Goal: Register for event/course

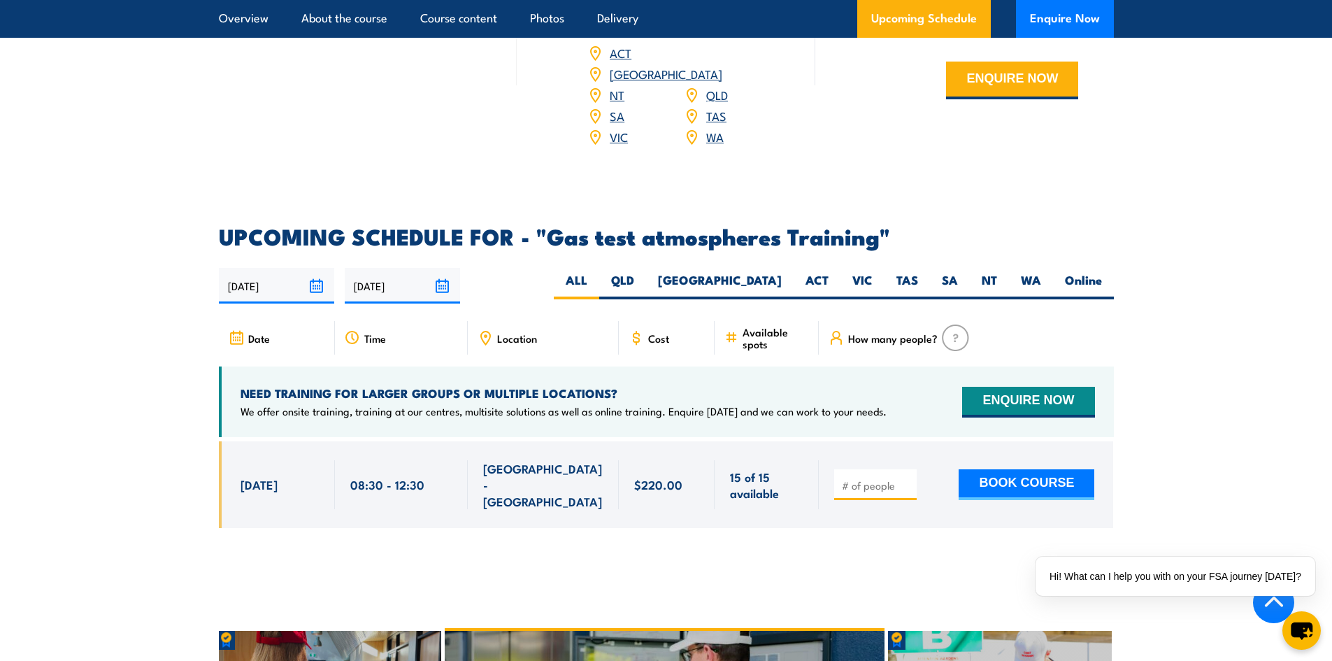
scroll to position [2237, 0]
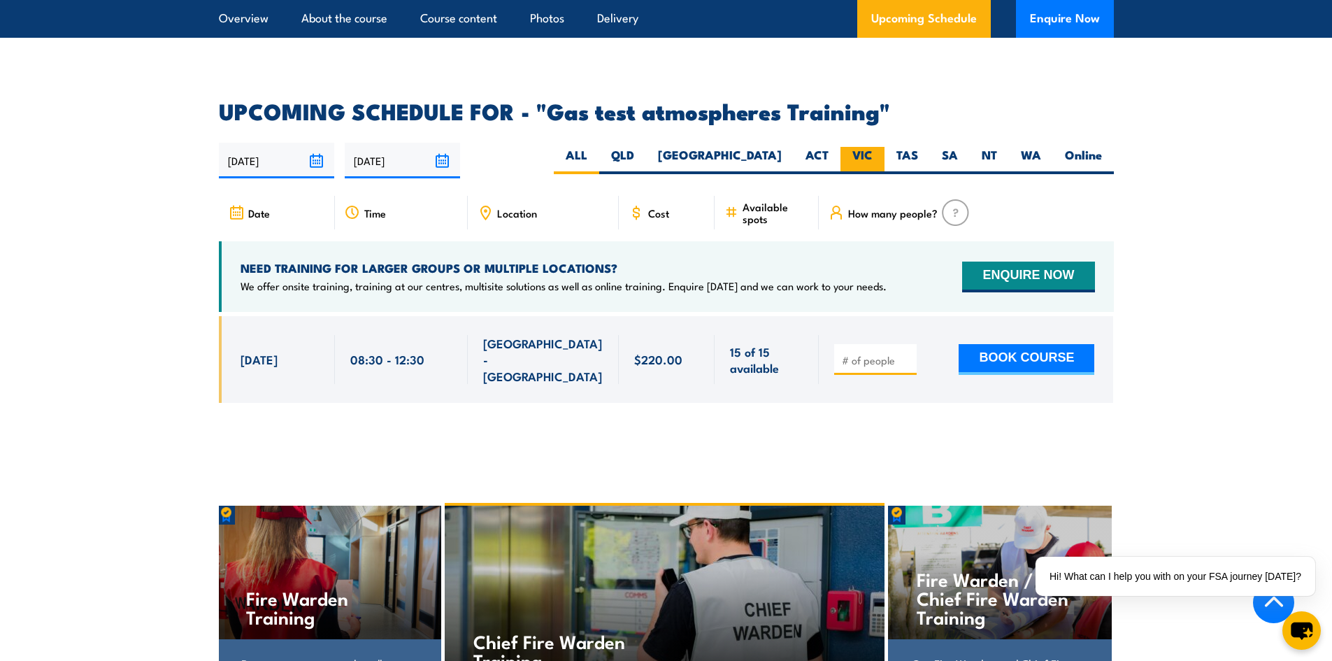
click at [863, 147] on label "VIC" at bounding box center [862, 160] width 44 height 27
click at [873, 147] on input "VIC" at bounding box center [877, 151] width 9 height 9
radio input "true"
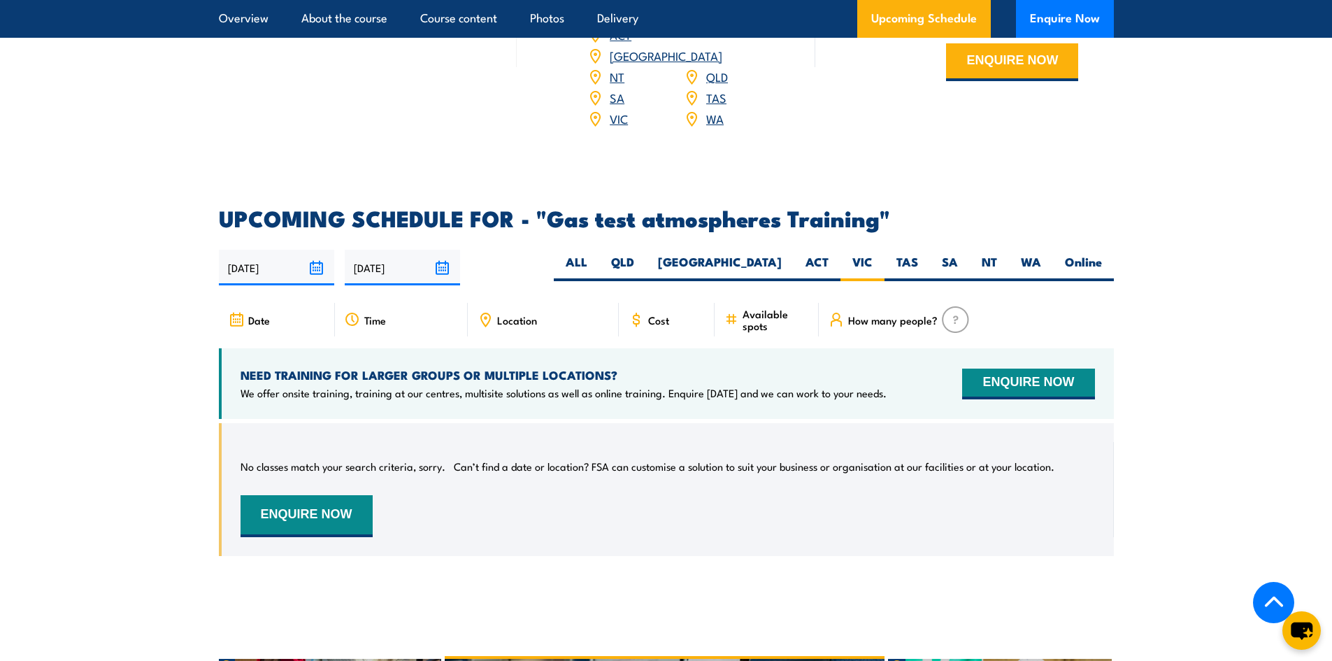
scroll to position [2107, 0]
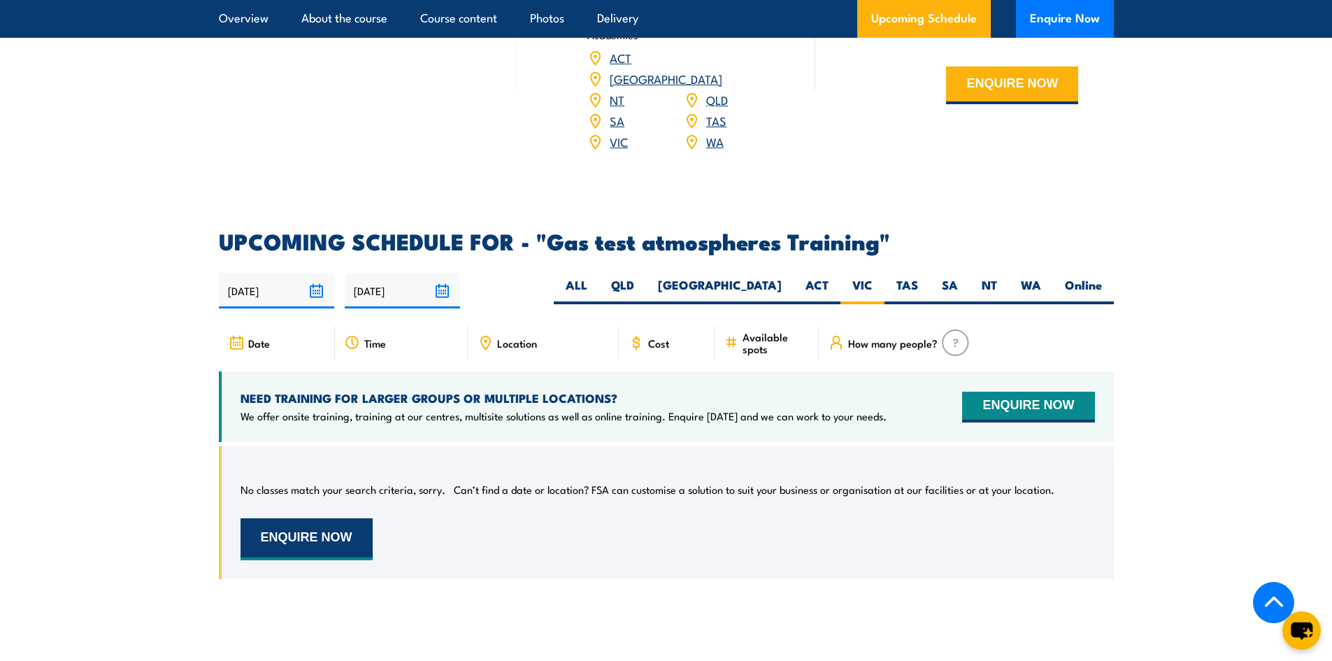
click at [278, 518] on button "ENQUIRE NOW" at bounding box center [307, 539] width 132 height 42
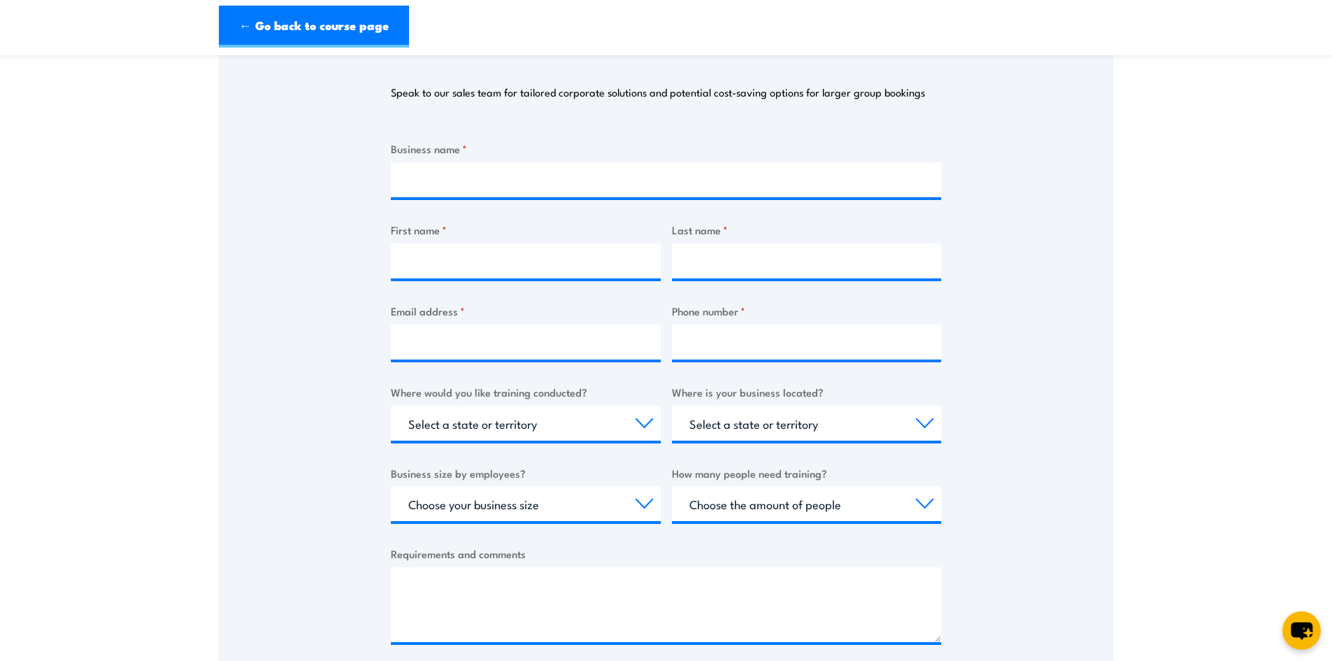
scroll to position [280, 0]
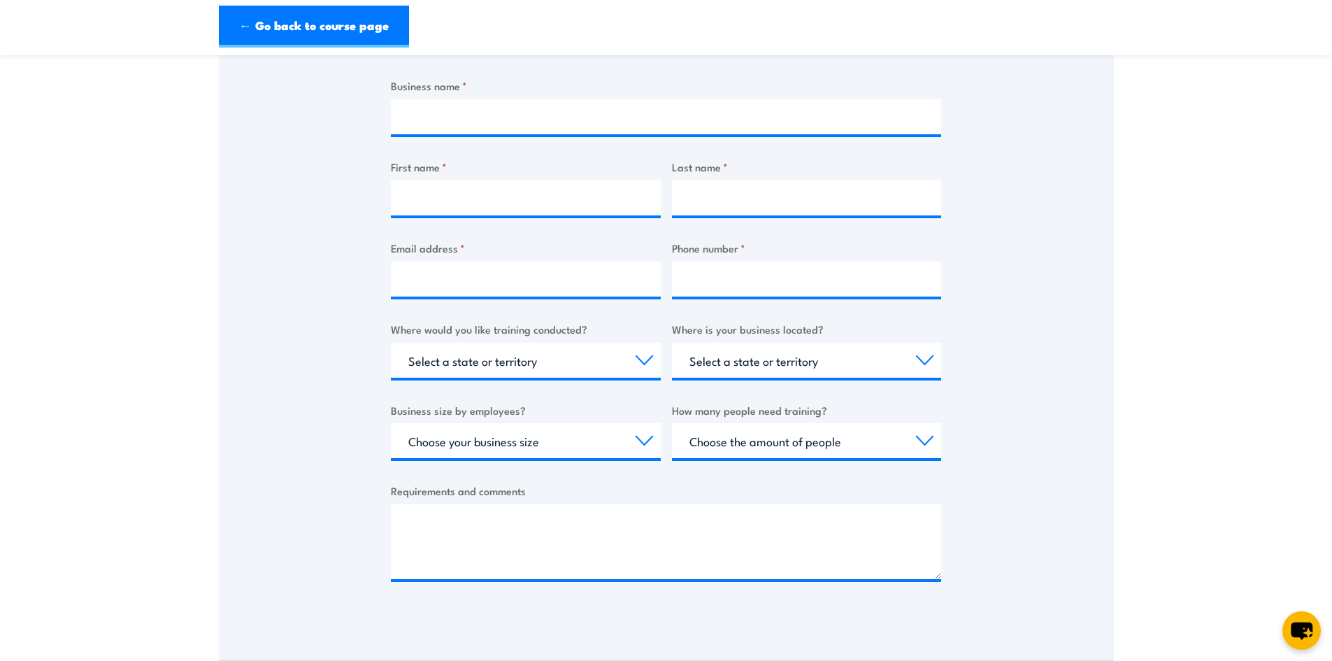
click at [506, 499] on div "Requirements and comments" at bounding box center [666, 530] width 550 height 96
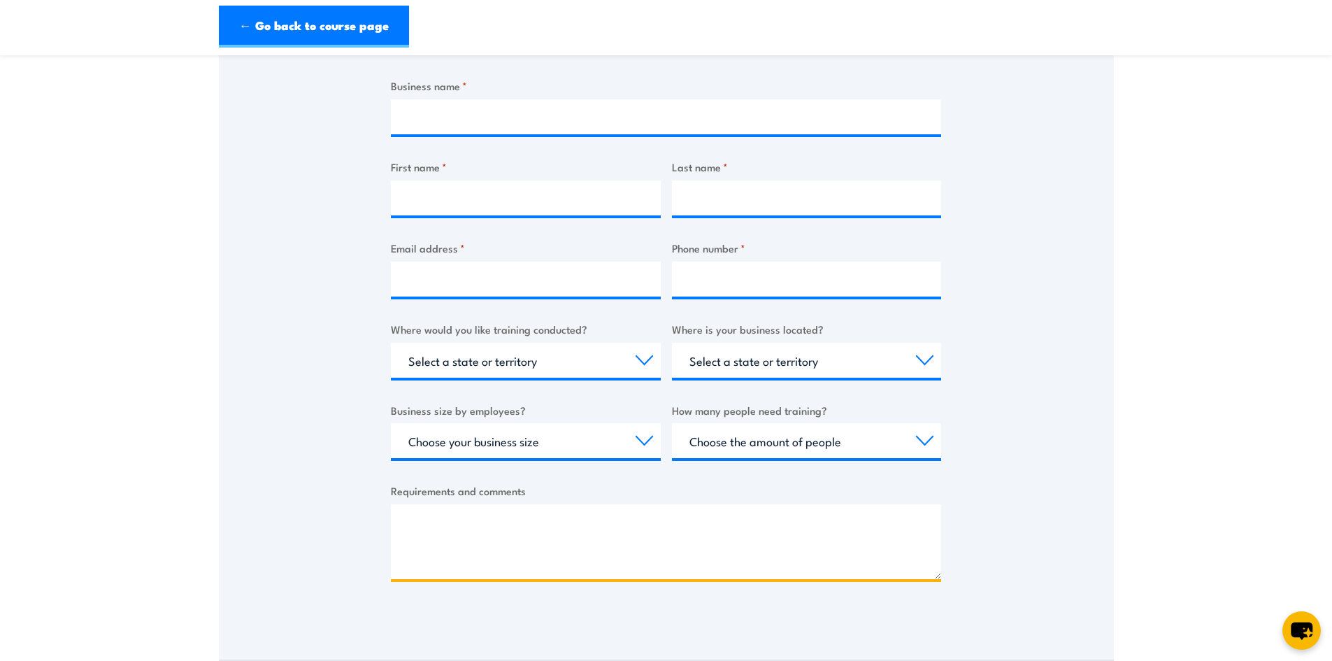
click at [494, 520] on textarea "Requirements and comments" at bounding box center [666, 541] width 550 height 75
paste textarea "Hi, We have 12 workers all with current confined space cluster tickets, just ne…"
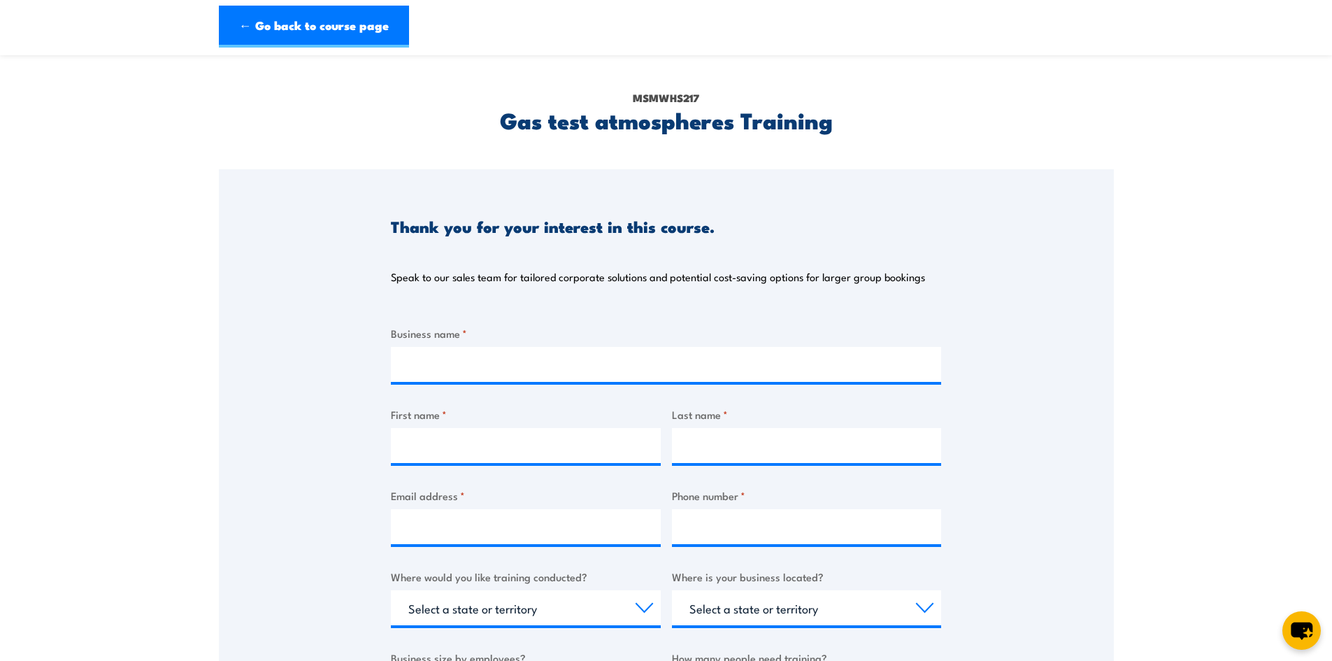
scroll to position [0, 0]
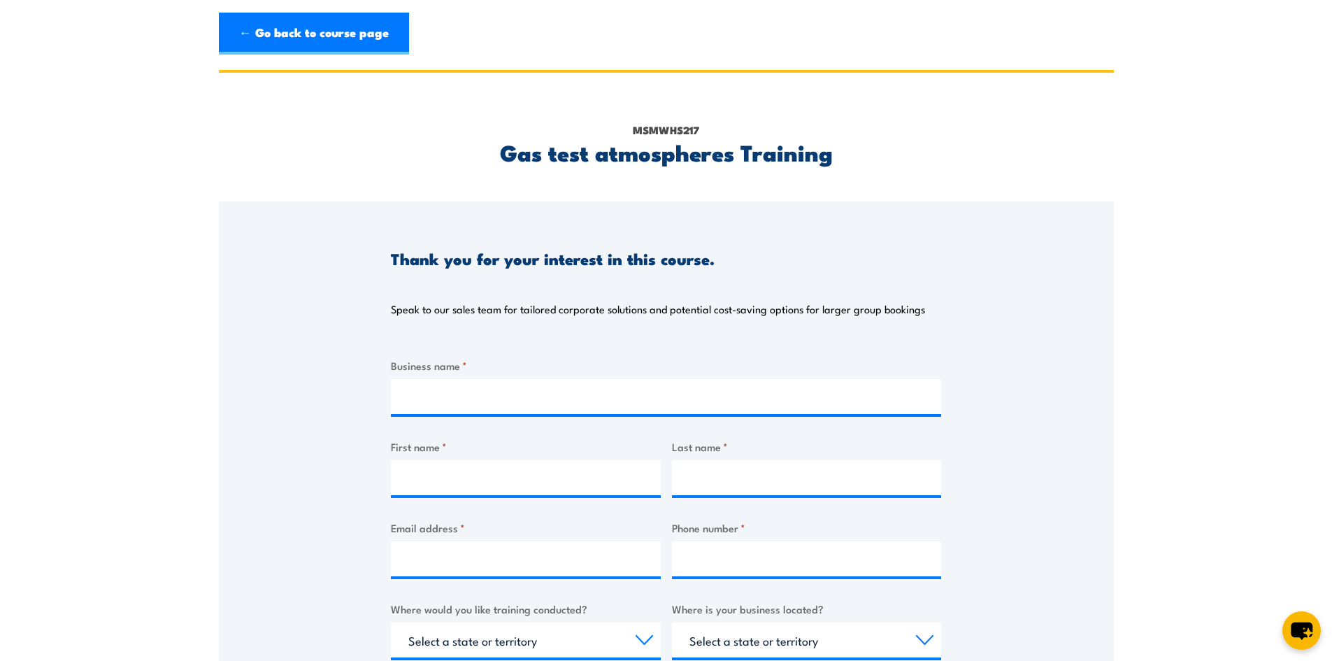
type textarea "Hi, We have 12 workers all with current confined space cluster tickets, just ne…"
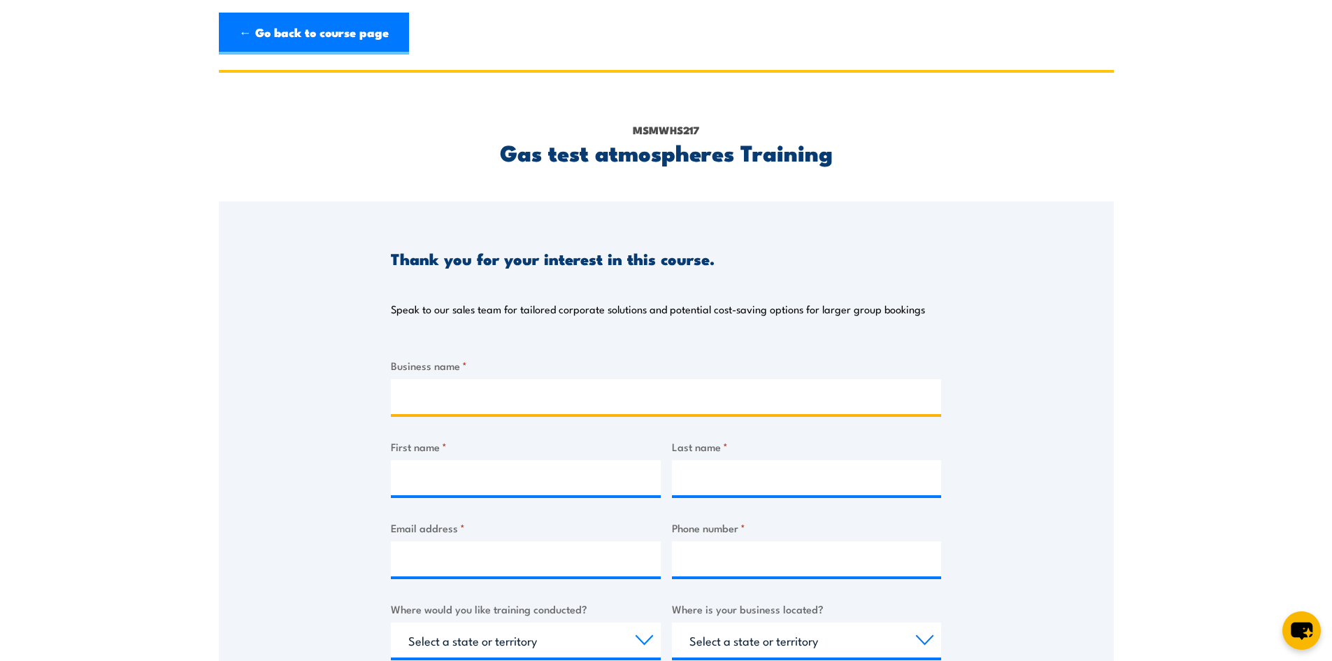
click at [438, 399] on input "Business name *" at bounding box center [666, 396] width 550 height 35
type input "Interflow"
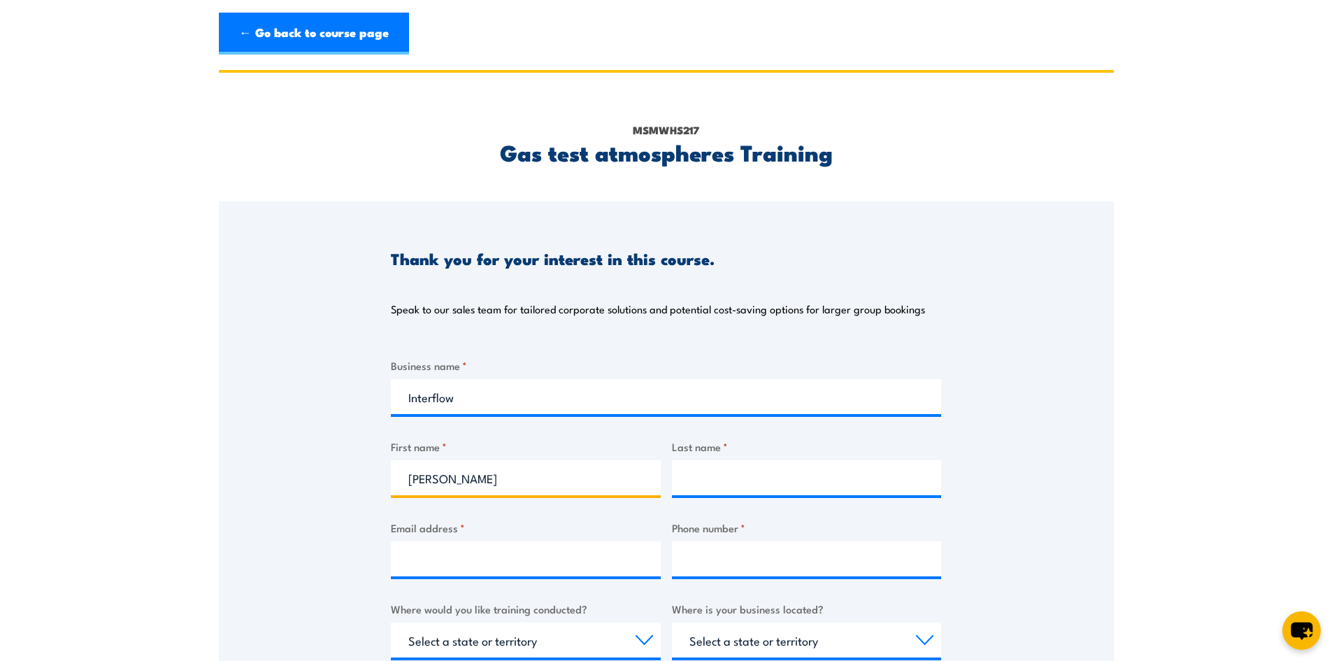
type input "Simona"
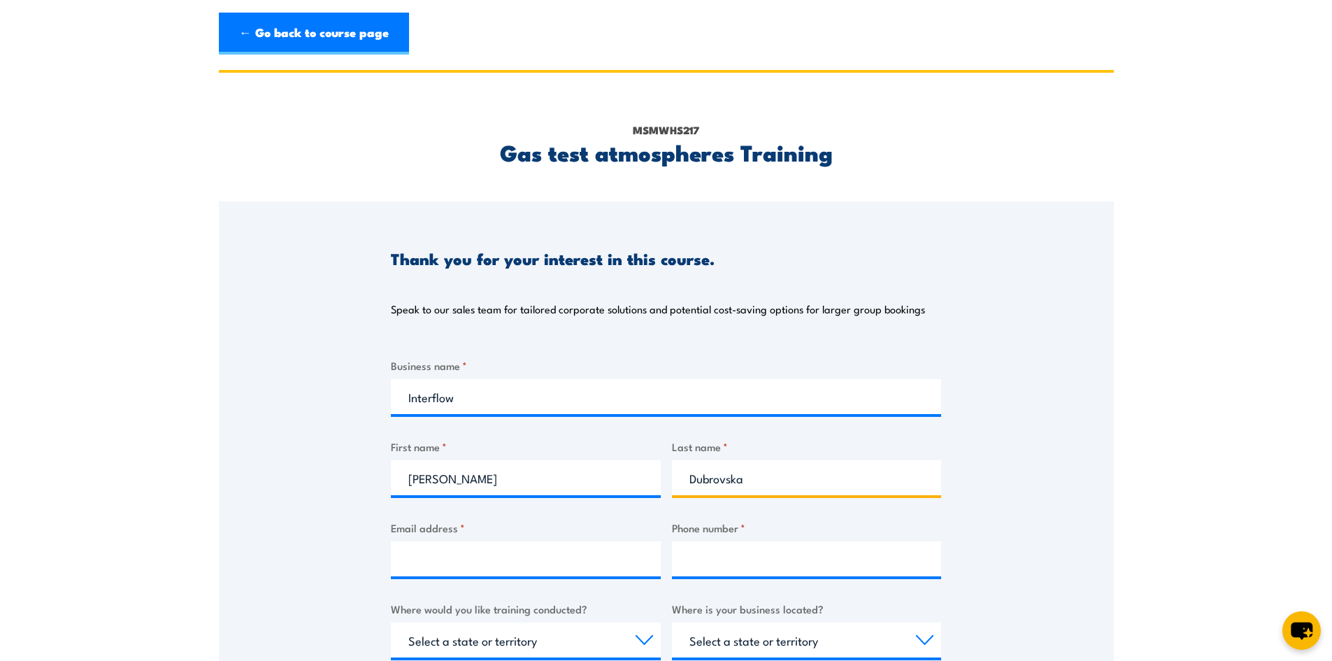
type input "Dubrovska"
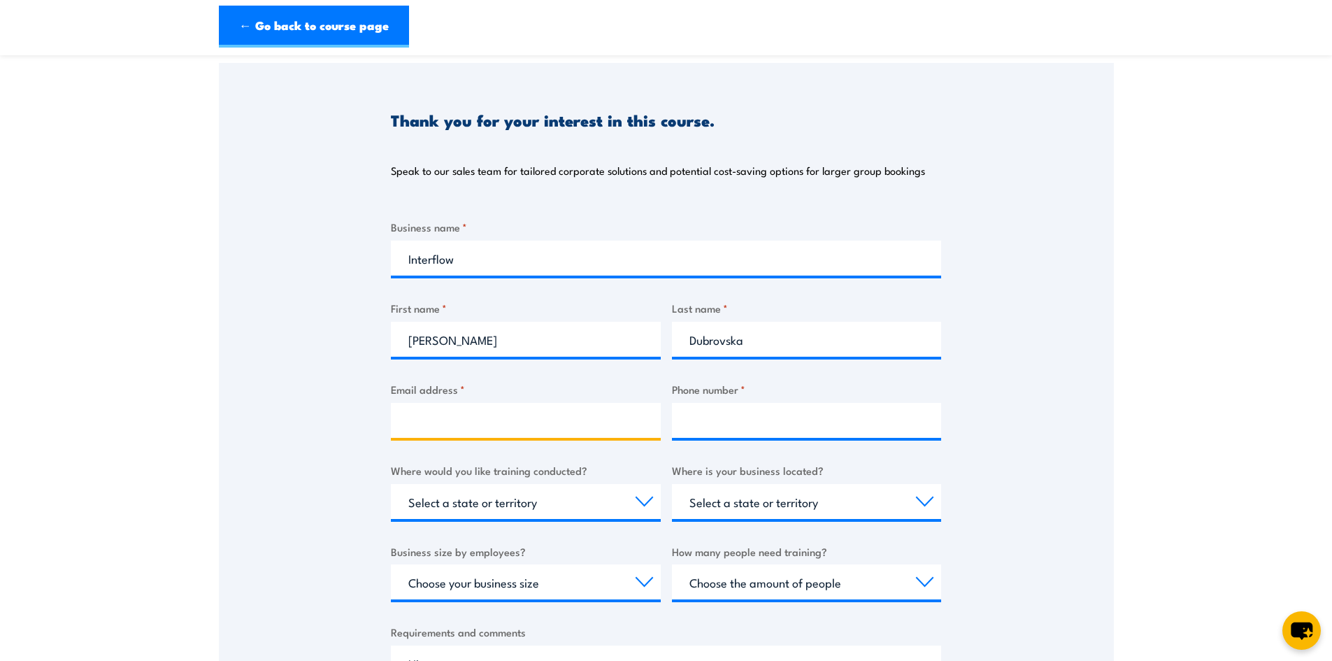
scroll to position [280, 0]
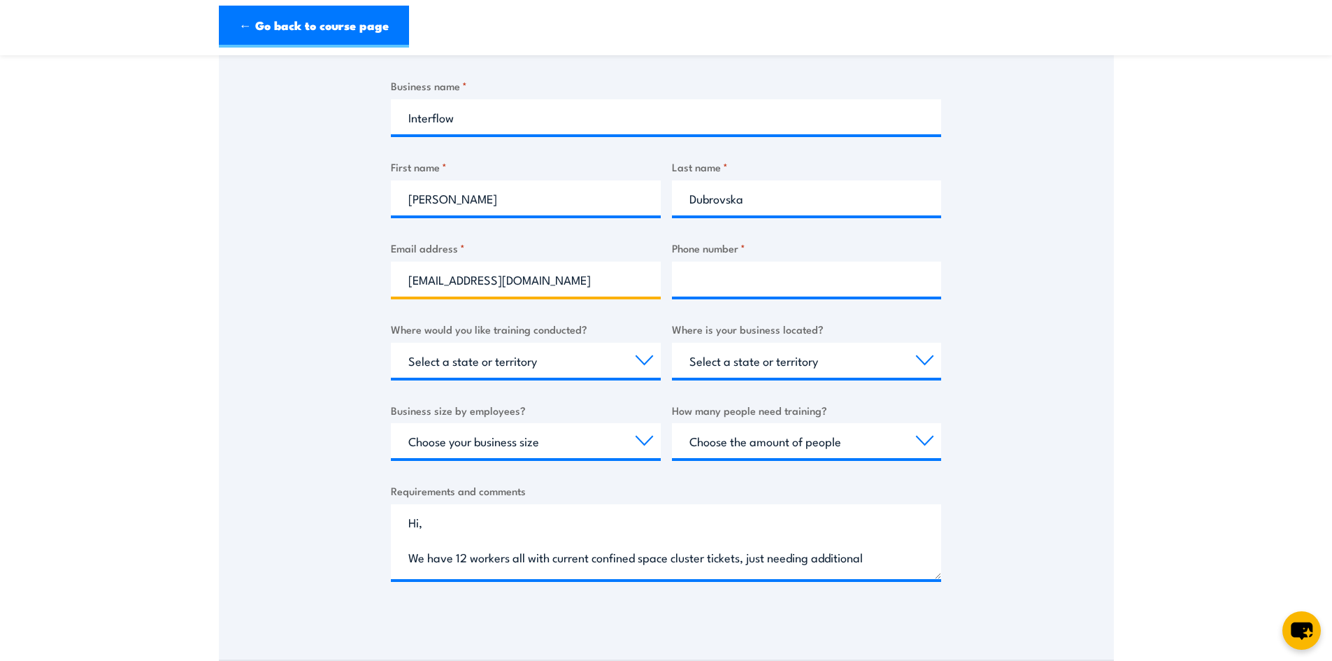
type input "sdubrovska@interflow.com.au"
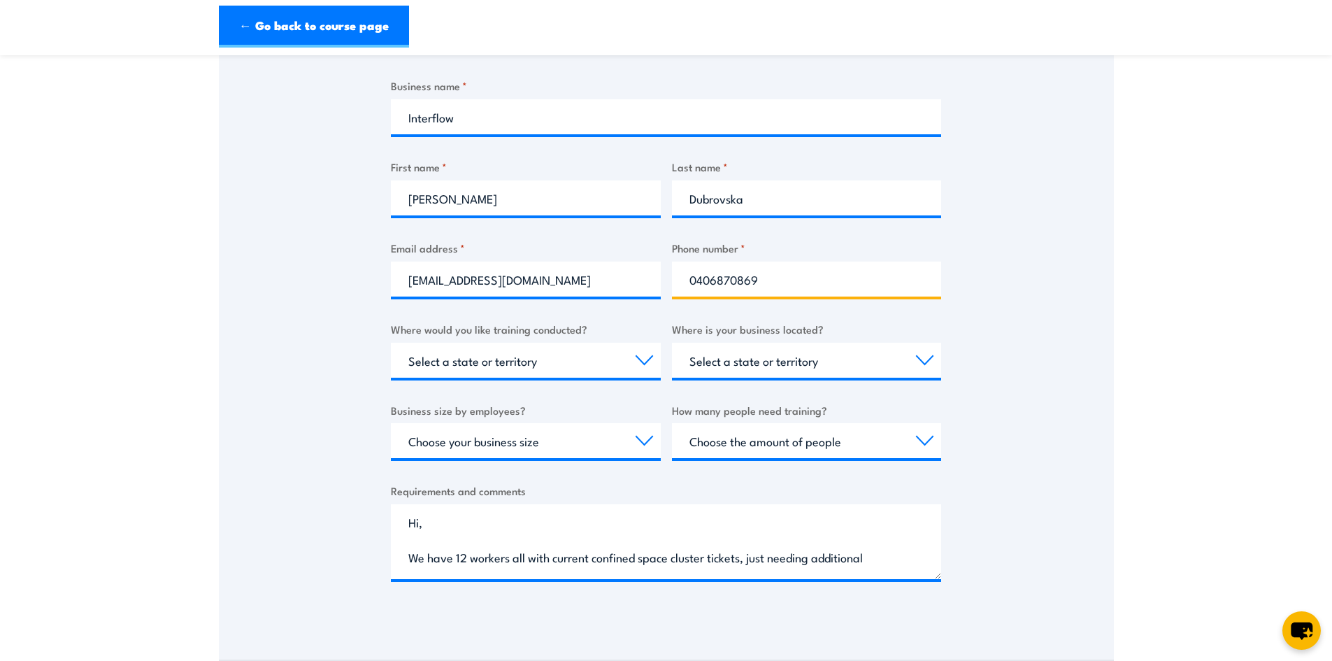
type input "0406870869"
click at [1078, 340] on div "Thank you for your interest in this course. Speak to our sales team for tailore…" at bounding box center [666, 271] width 895 height 698
click at [463, 361] on select "Select a state or territory Nationally - multiple locations QLD NSW VIC SA ACT …" at bounding box center [526, 360] width 270 height 35
select select "VIC"
click at [391, 343] on select "Select a state or territory Nationally - multiple locations QLD NSW VIC SA ACT …" at bounding box center [526, 360] width 270 height 35
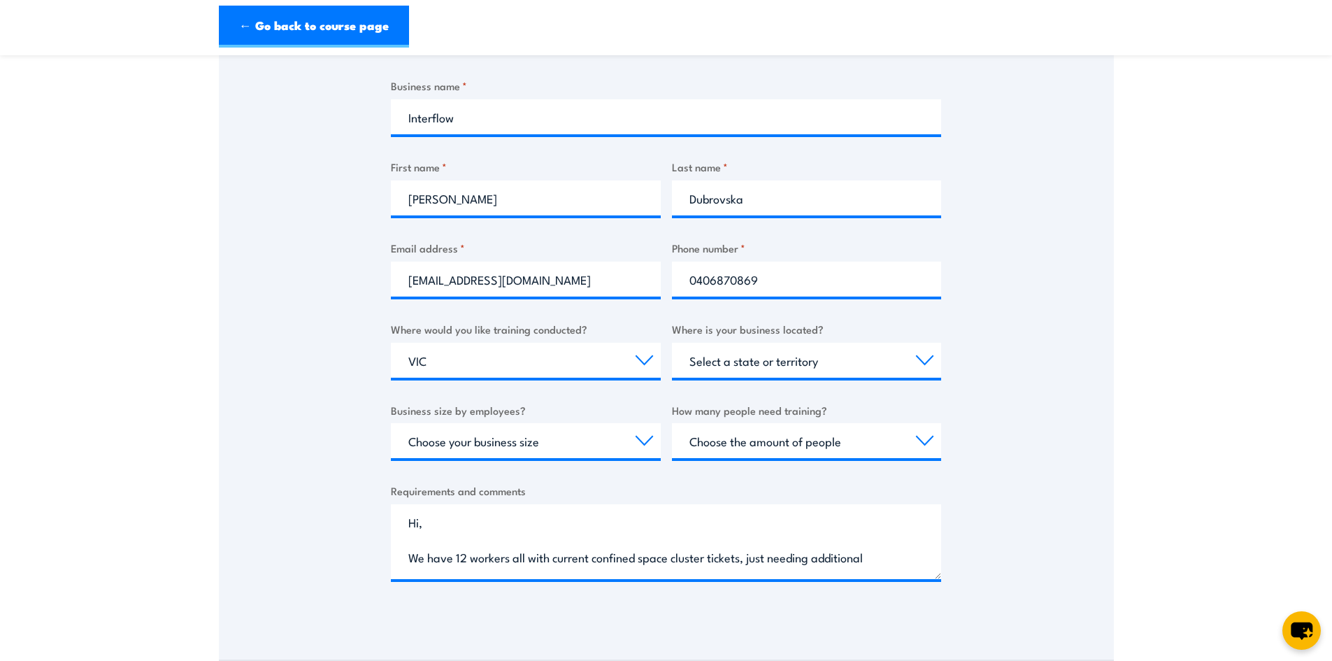
click at [371, 336] on div "Thank you for your interest in this course. Speak to our sales team for tailore…" at bounding box center [666, 271] width 895 height 698
click at [876, 370] on select "Select a state or territory QLD NSW VIC SA ACT WA TAS NT" at bounding box center [807, 360] width 270 height 35
select select "VIC"
click at [672, 343] on select "Select a state or territory QLD NSW VIC SA ACT WA TAS NT" at bounding box center [807, 360] width 270 height 35
click at [502, 441] on select "Choose your business size 1 to 19 20 to 199 200+" at bounding box center [526, 440] width 270 height 35
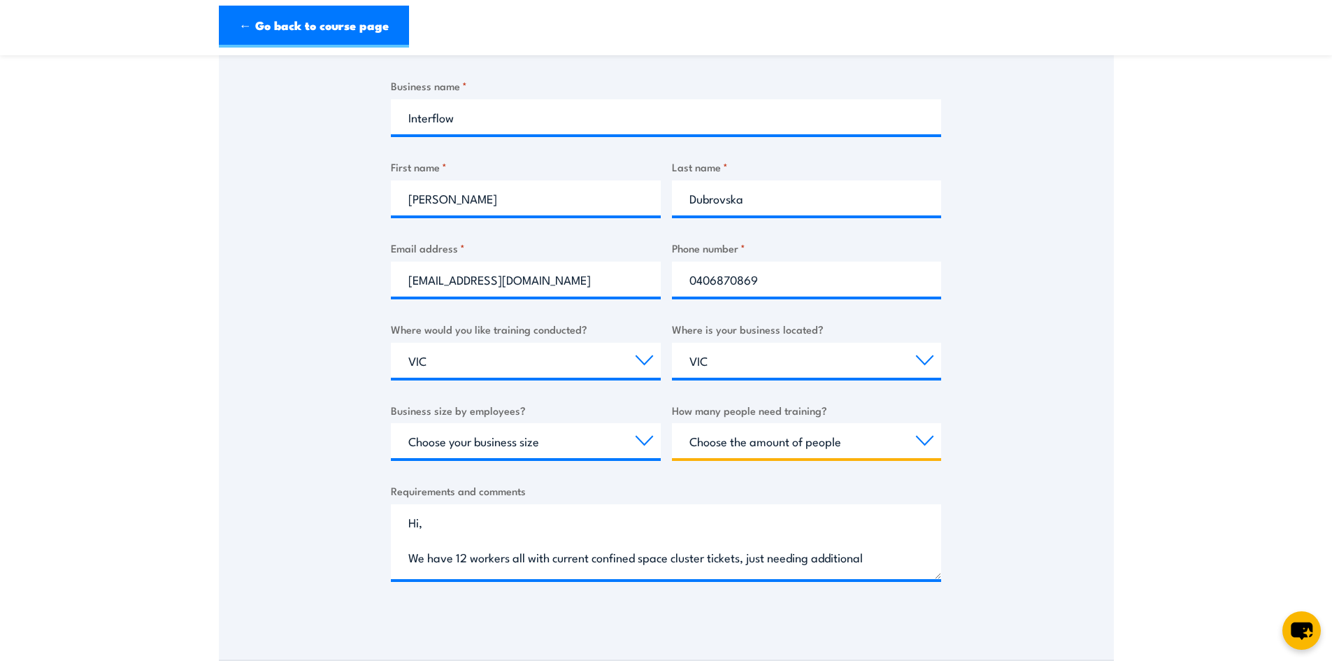
click at [838, 436] on select "Choose the amount of people 1 to 4 5 to 19 20+" at bounding box center [807, 440] width 270 height 35
select select "5 to 19"
click at [672, 423] on select "Choose the amount of people 1 to 4 5 to 19 20+" at bounding box center [807, 440] width 270 height 35
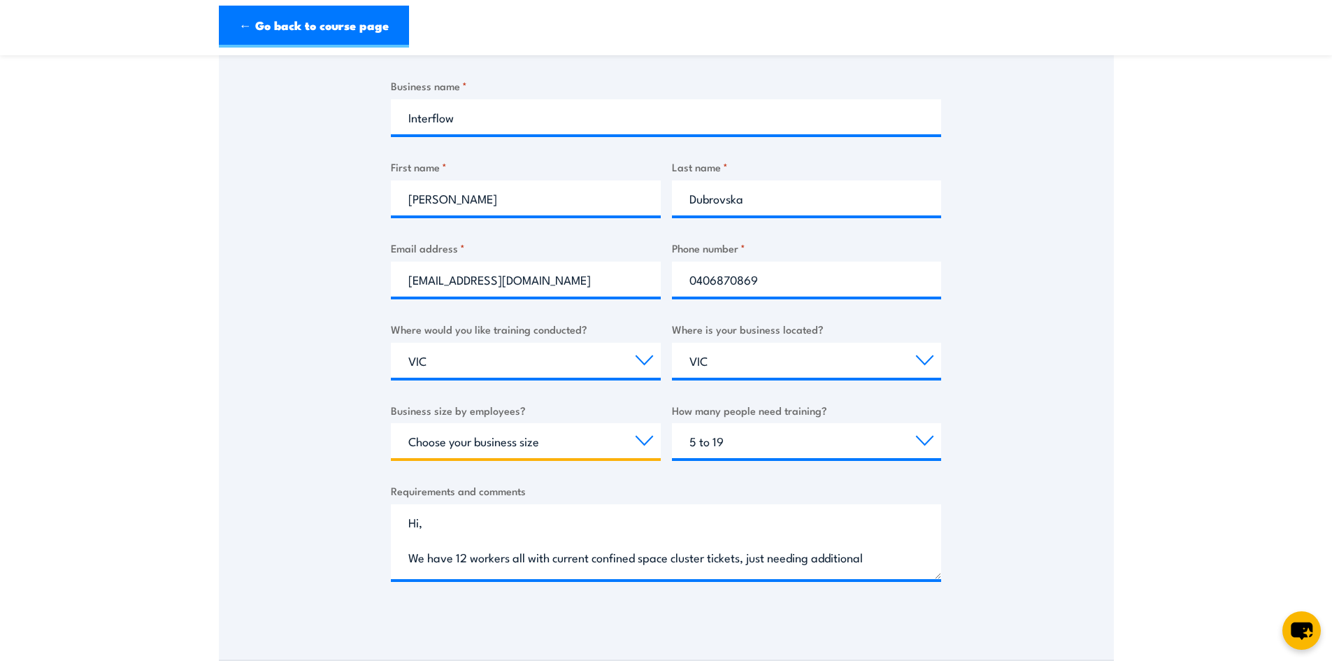
click at [575, 441] on select "Choose your business size 1 to 19 20 to 199 200+" at bounding box center [526, 440] width 270 height 35
select select "200+"
click at [391, 423] on select "Choose your business size 1 to 19 20 to 199 200+" at bounding box center [526, 440] width 270 height 35
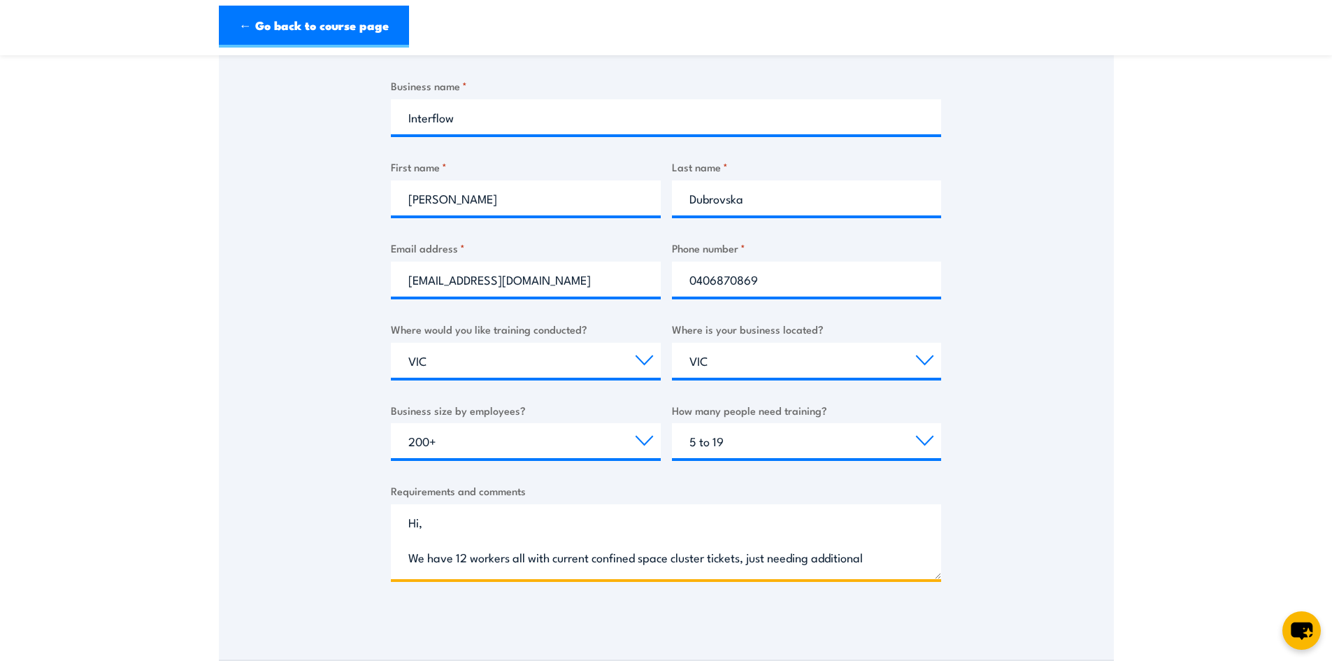
click at [431, 512] on textarea "Hi, We have 12 workers all with current confined space cluster tickets, just ne…" at bounding box center [666, 541] width 550 height 75
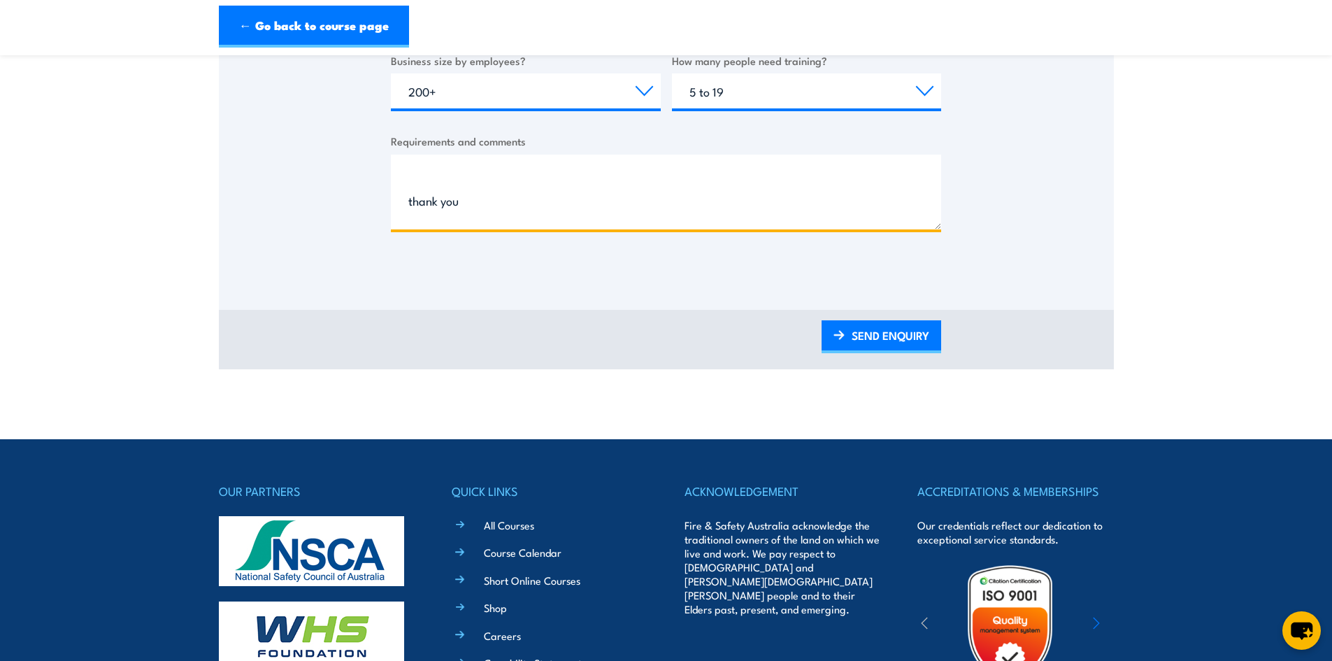
scroll to position [135, 0]
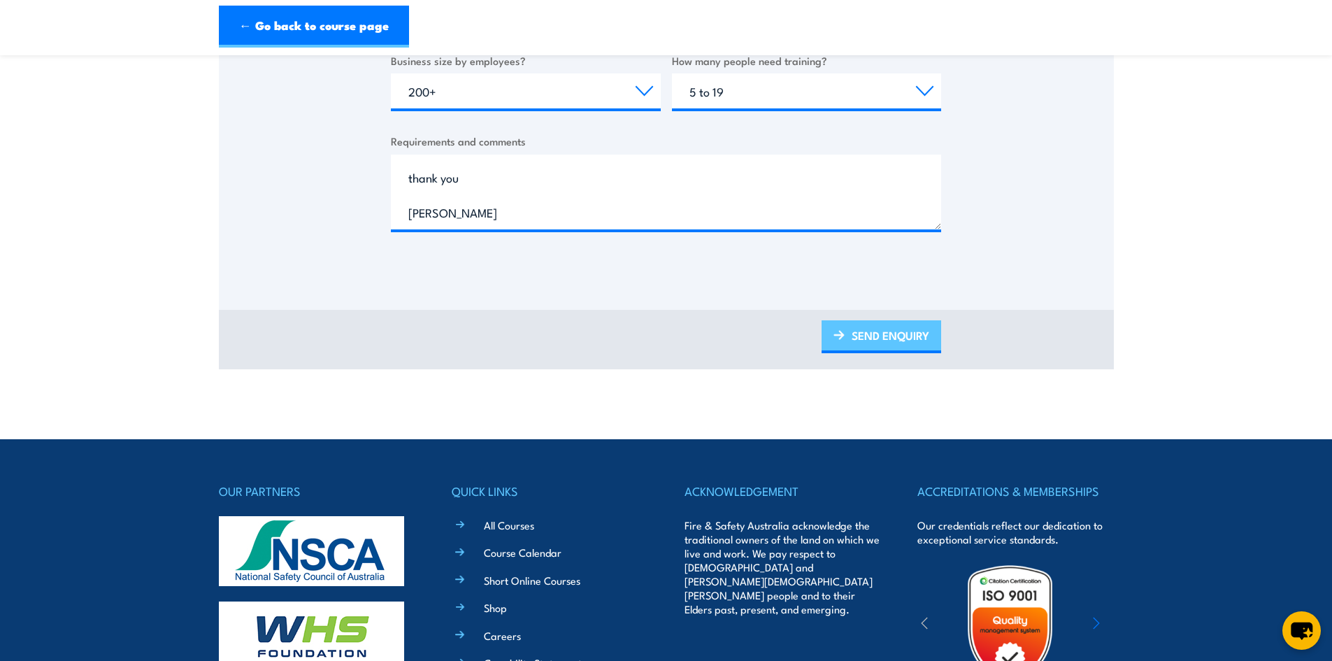
click at [896, 344] on link "SEND ENQUIRY" at bounding box center [882, 336] width 120 height 33
click at [863, 341] on link "SEND ENQUIRY" at bounding box center [882, 336] width 120 height 33
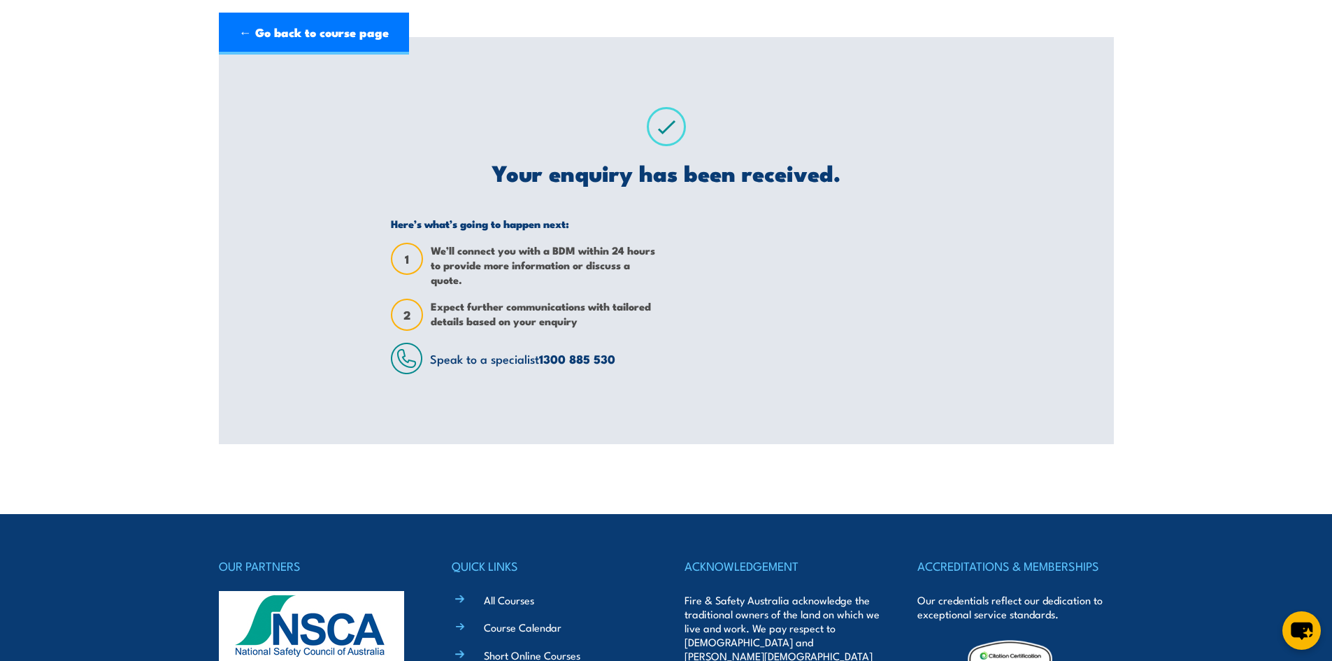
scroll to position [0, 0]
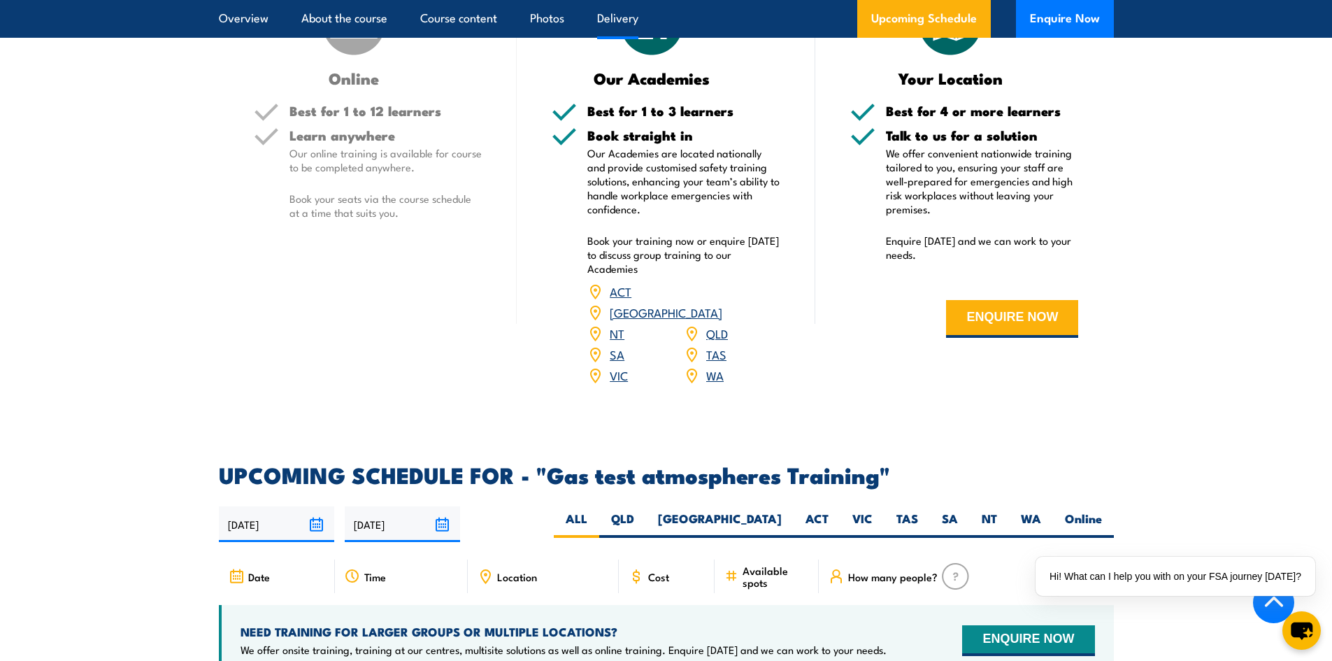
scroll to position [1608, 0]
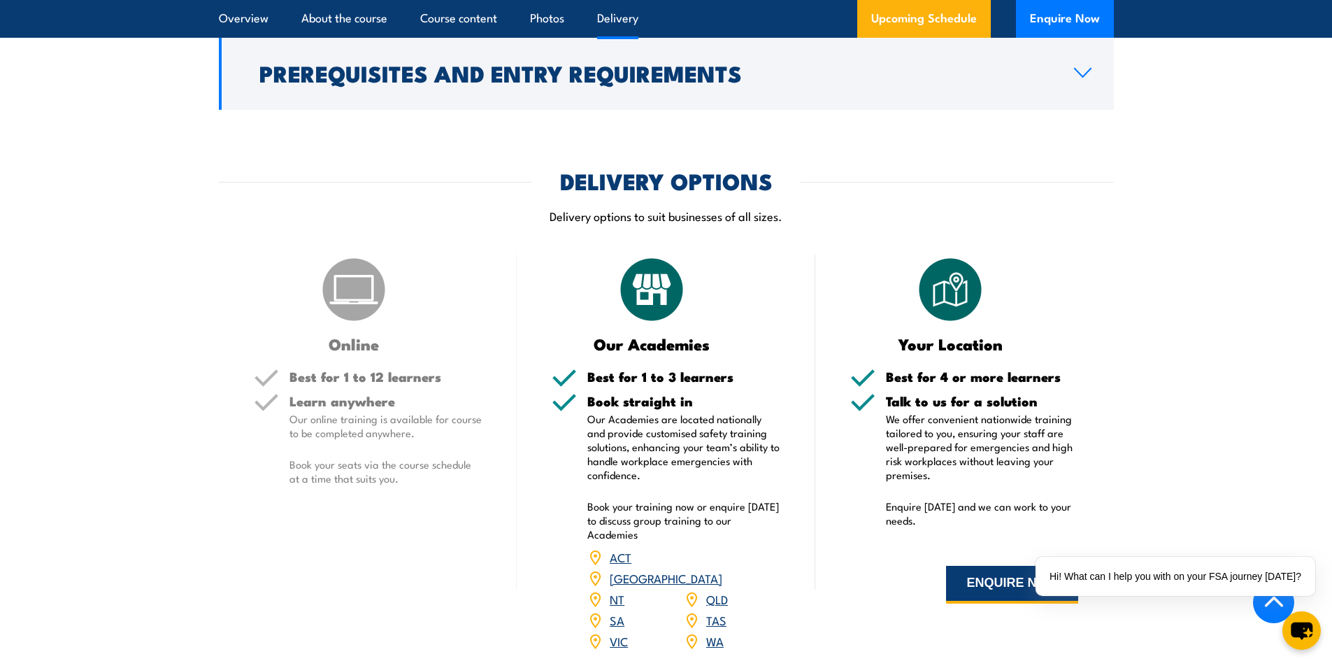
click at [982, 591] on button "ENQUIRE NOW" at bounding box center [1012, 585] width 132 height 38
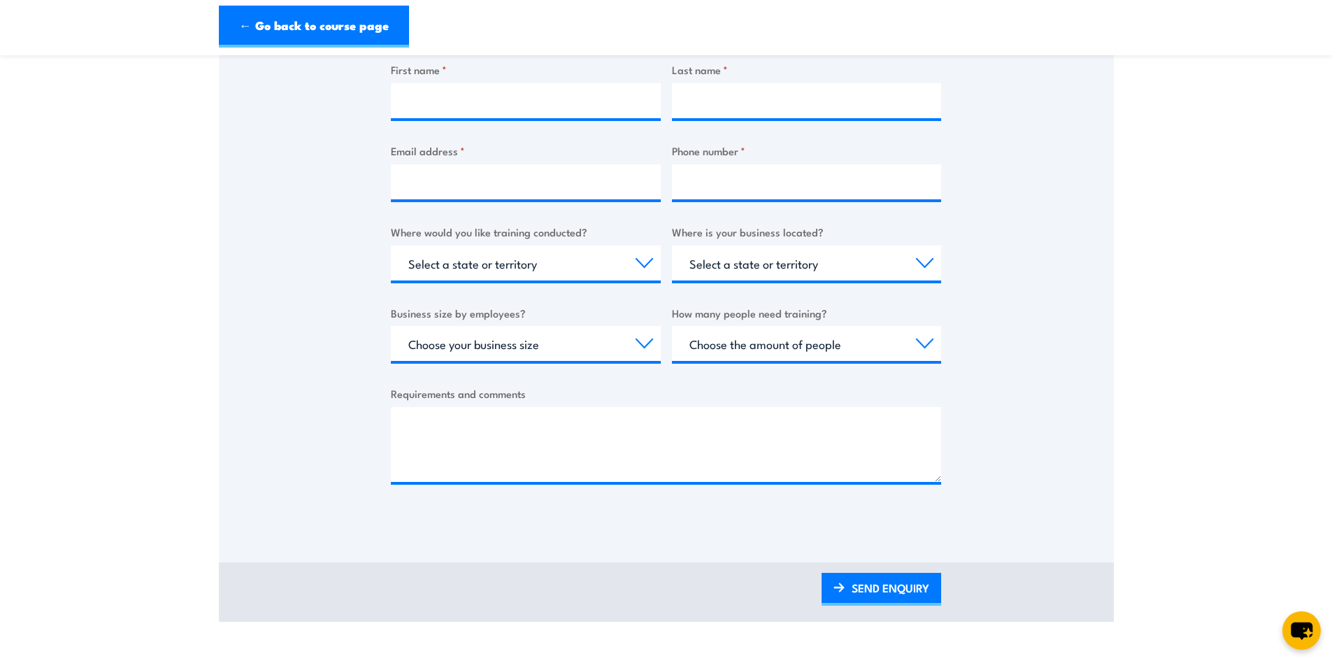
scroll to position [559, 0]
